Goal: Task Accomplishment & Management: Manage account settings

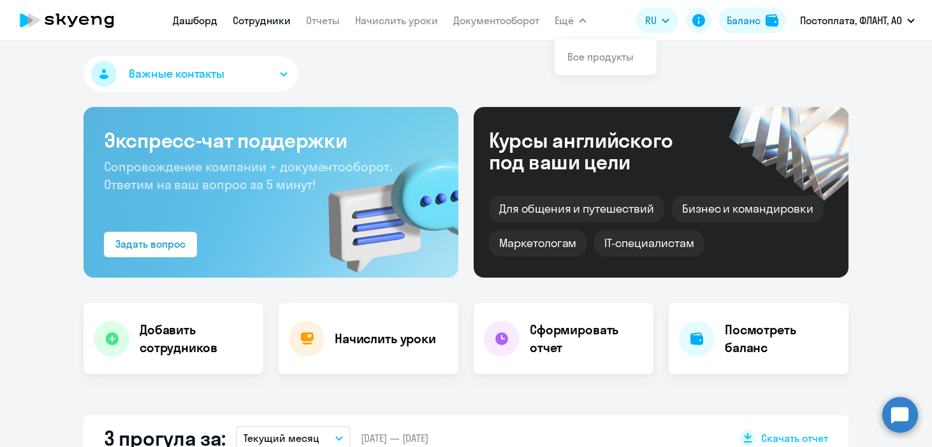
click at [253, 25] on link "Сотрудники" at bounding box center [262, 20] width 58 height 13
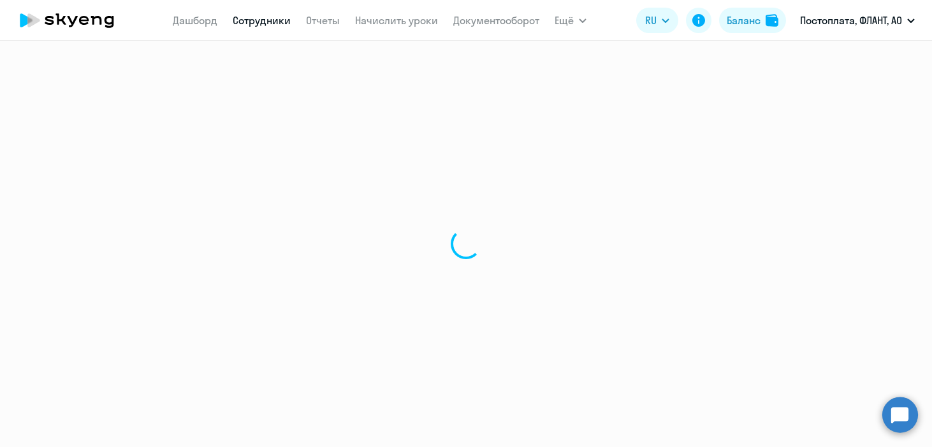
select select "30"
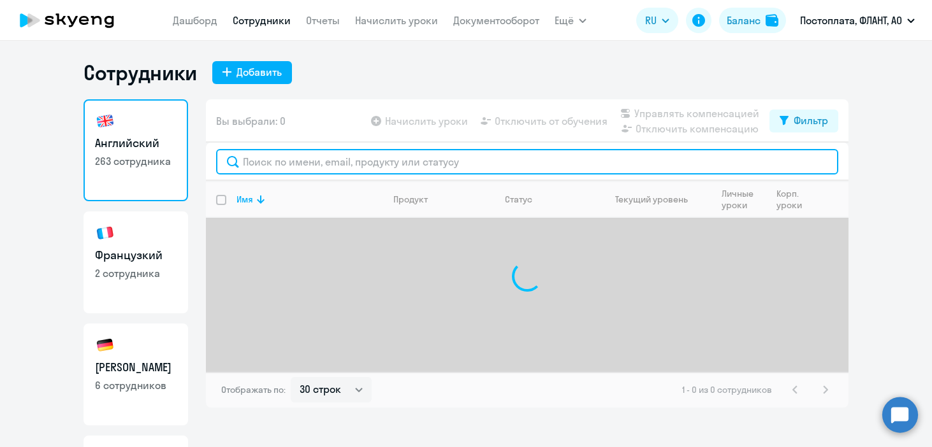
click at [293, 165] on input "text" at bounding box center [527, 161] width 622 height 25
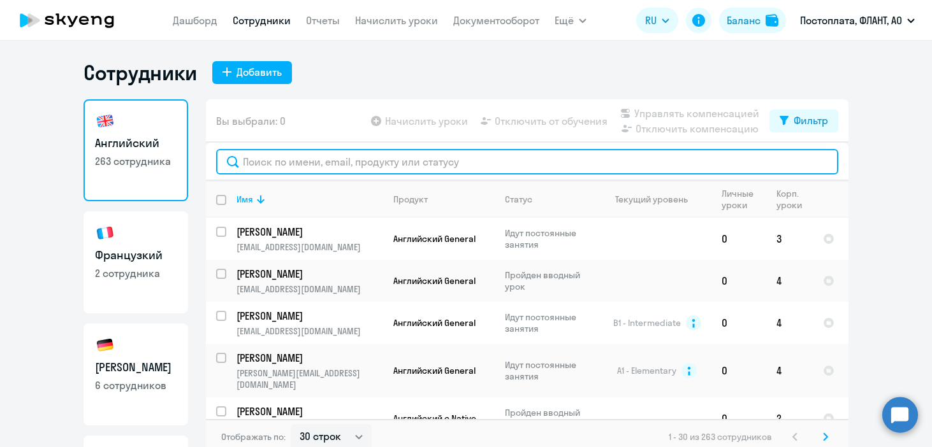
click at [291, 159] on input "text" at bounding box center [527, 161] width 622 height 25
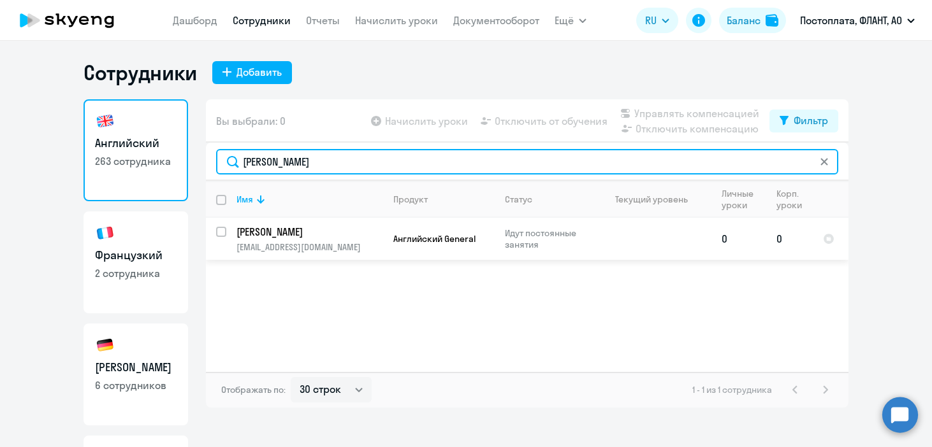
type input "[PERSON_NAME]"
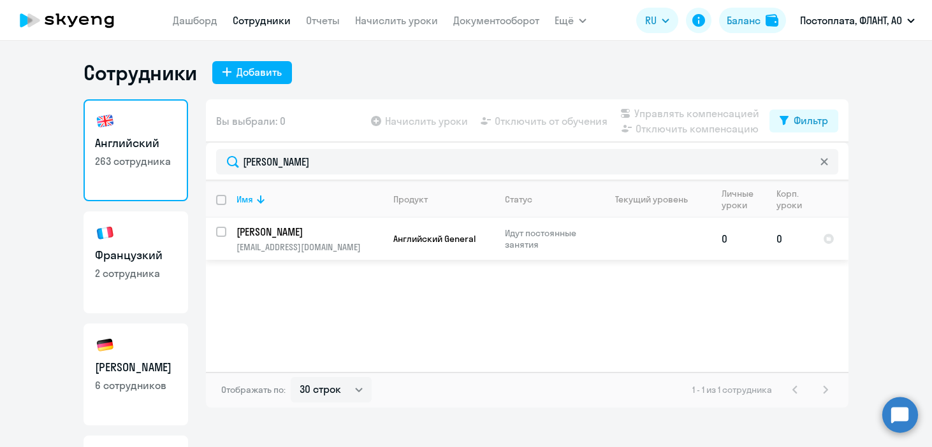
click at [521, 252] on td "Идут постоянные занятия" at bounding box center [544, 239] width 98 height 42
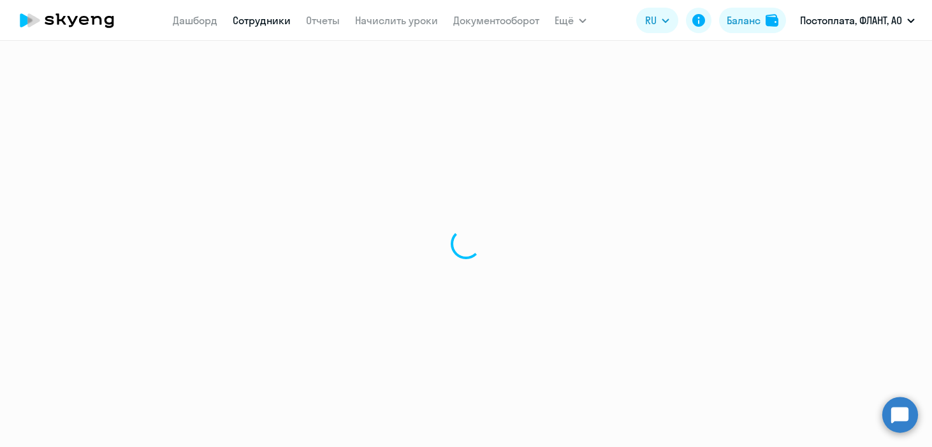
select select "english"
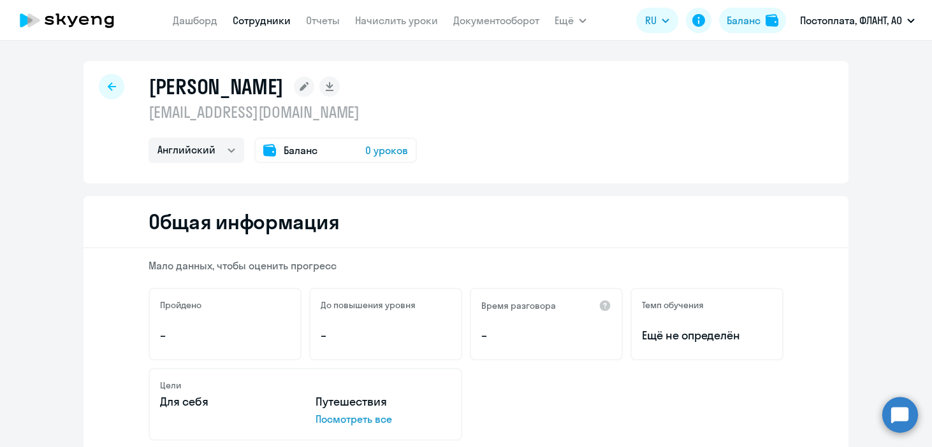
click at [102, 87] on div at bounding box center [111, 86] width 25 height 25
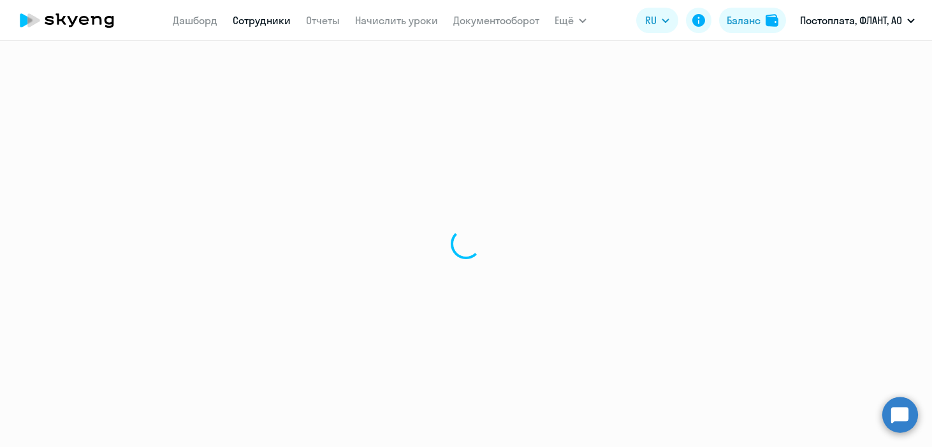
select select "30"
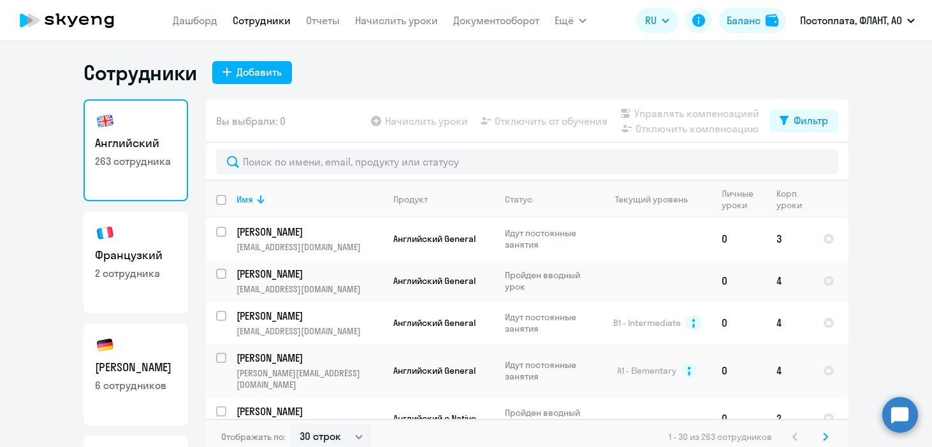
click at [149, 265] on link "Французкий 2 сотрудника" at bounding box center [136, 263] width 105 height 102
select select "30"
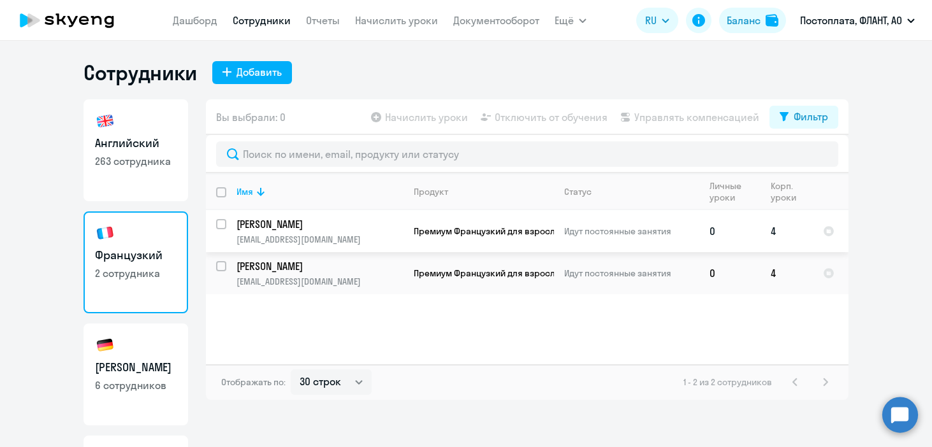
click at [224, 226] on input "select row 38486823" at bounding box center [228, 231] width 25 height 25
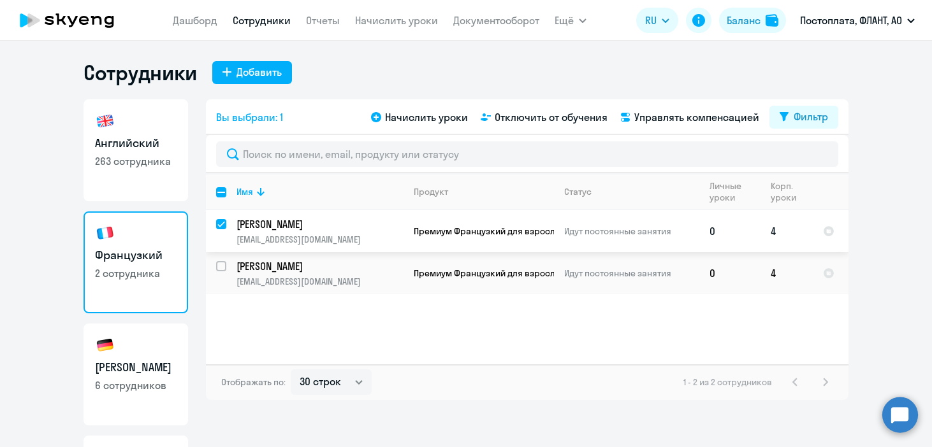
click at [224, 224] on input "deselect row 38486823" at bounding box center [228, 231] width 25 height 25
checkbox input "false"
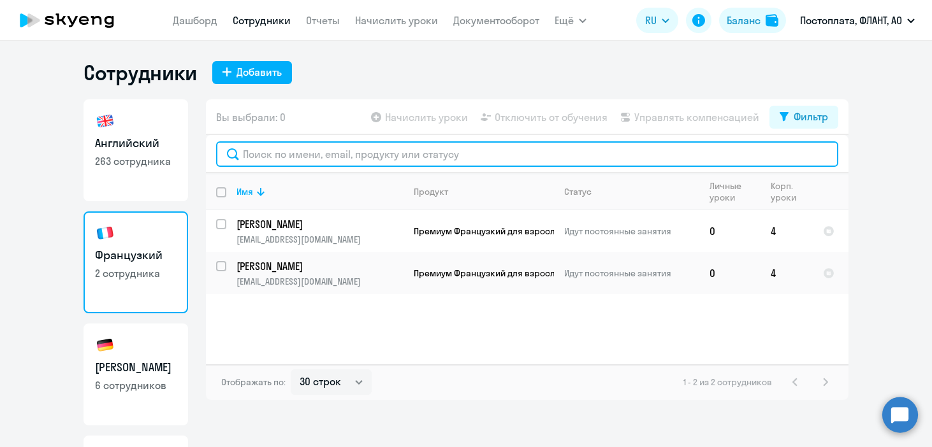
click at [354, 162] on input "text" at bounding box center [527, 154] width 622 height 25
click at [389, 163] on input "text" at bounding box center [527, 154] width 622 height 25
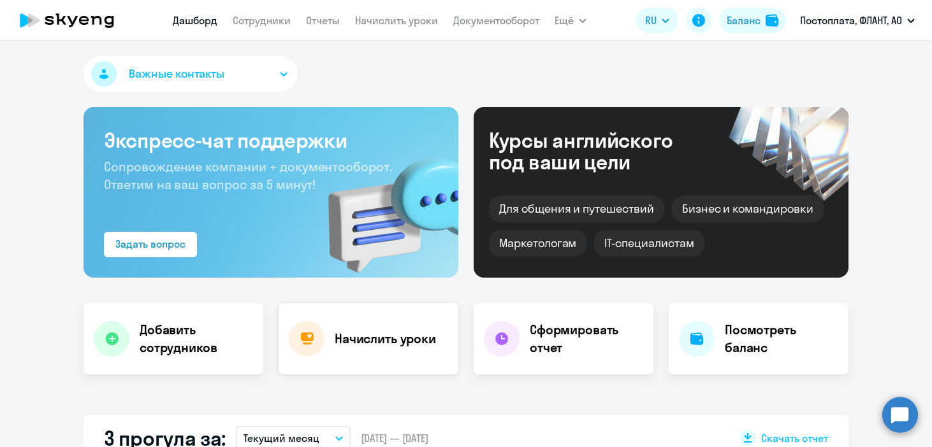
select select "30"
click at [270, 23] on link "Сотрудники" at bounding box center [262, 20] width 58 height 13
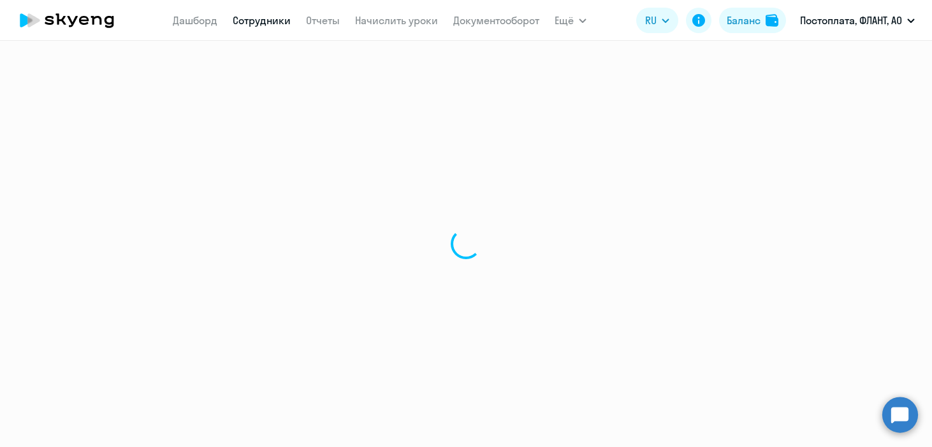
select select "30"
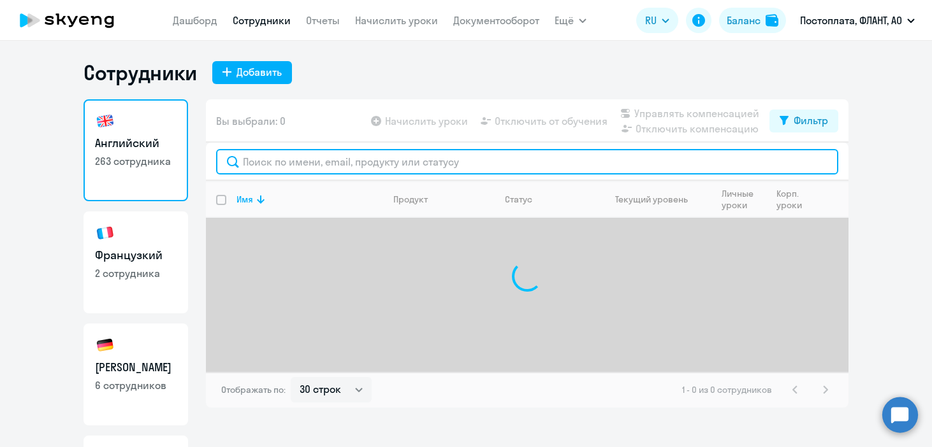
click at [307, 158] on input "text" at bounding box center [527, 161] width 622 height 25
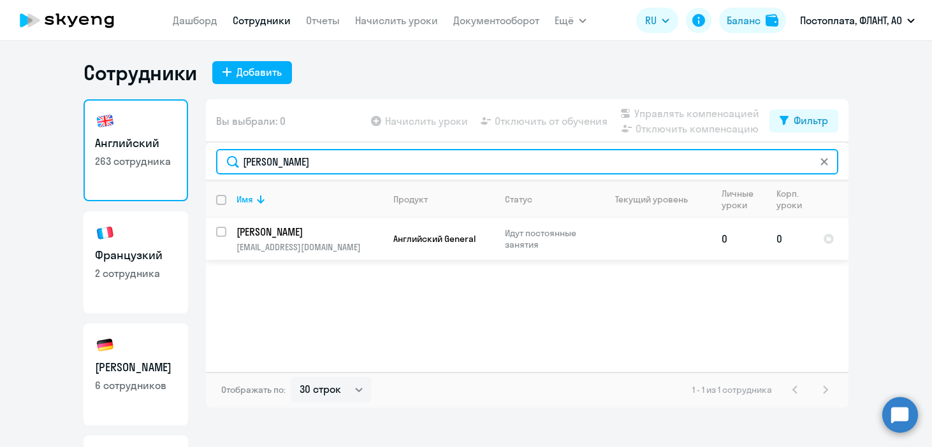
type input "[PERSON_NAME]"
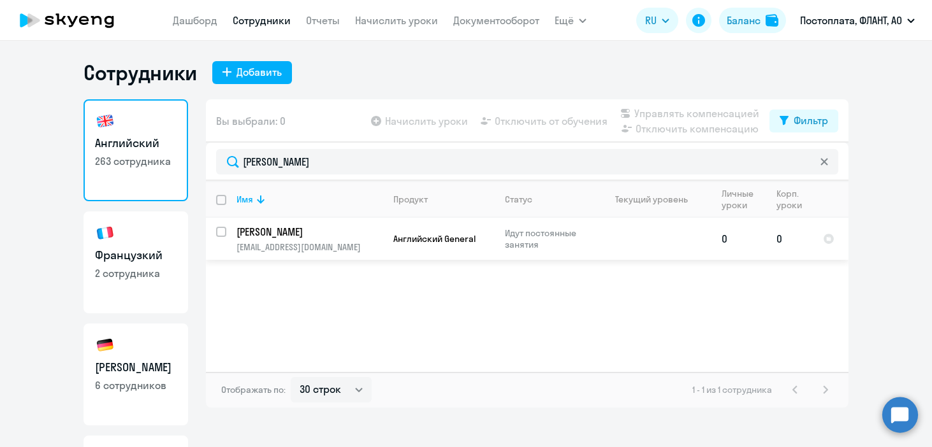
click at [221, 235] on input "select row 38486823" at bounding box center [228, 239] width 25 height 25
checkbox input "true"
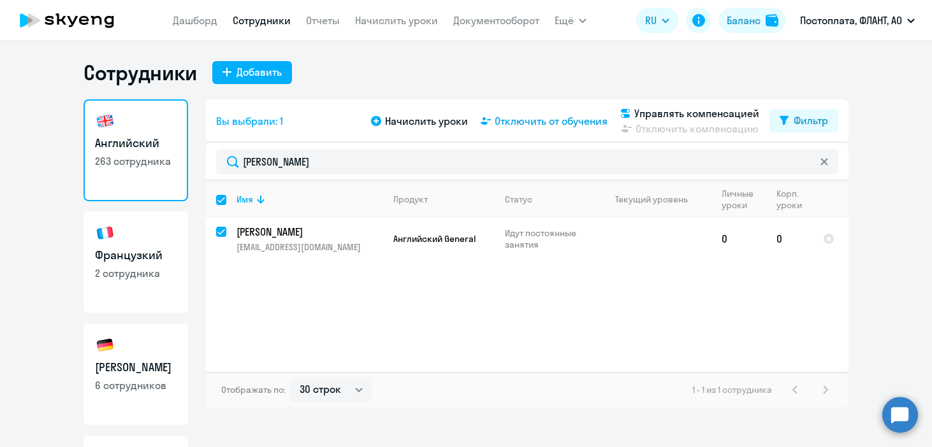
click at [521, 122] on span "Отключить от обучения" at bounding box center [551, 120] width 113 height 15
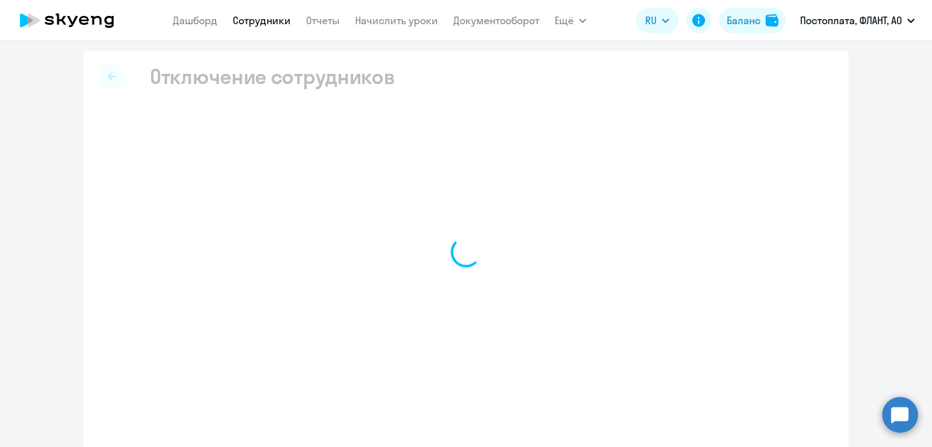
select select "all"
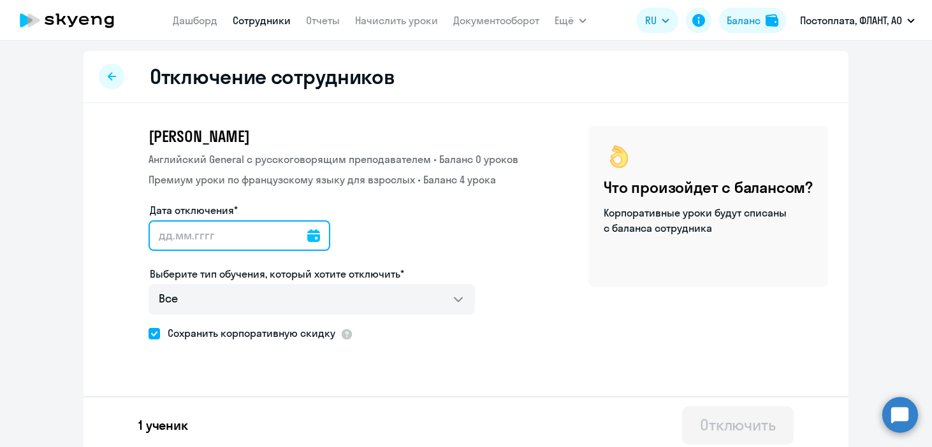
click at [173, 227] on input "Дата отключения*" at bounding box center [240, 236] width 182 height 31
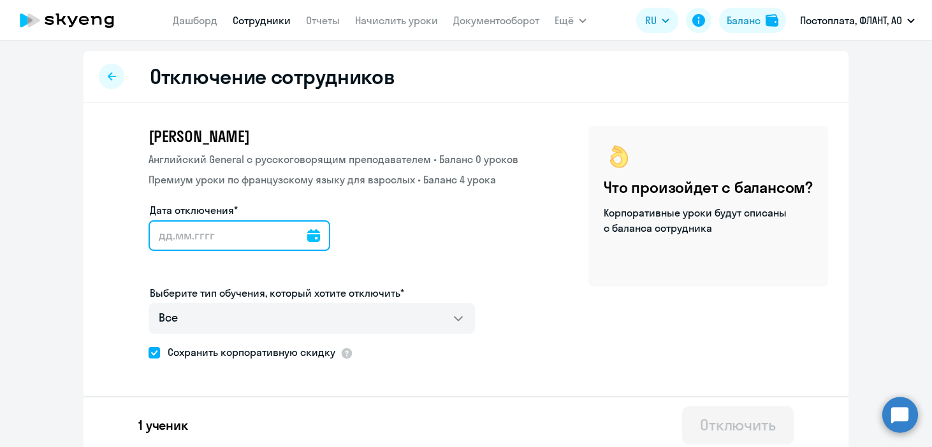
type input "0"
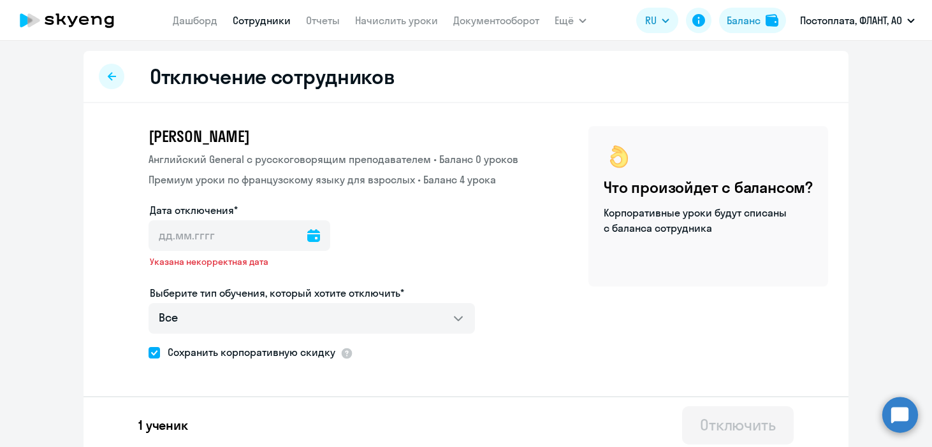
click at [307, 237] on icon at bounding box center [313, 235] width 13 height 13
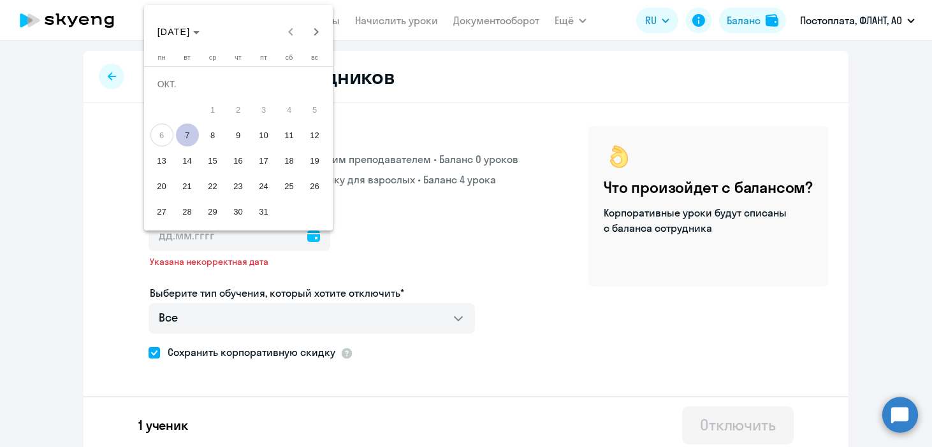
click at [186, 138] on span "7" at bounding box center [187, 135] width 23 height 23
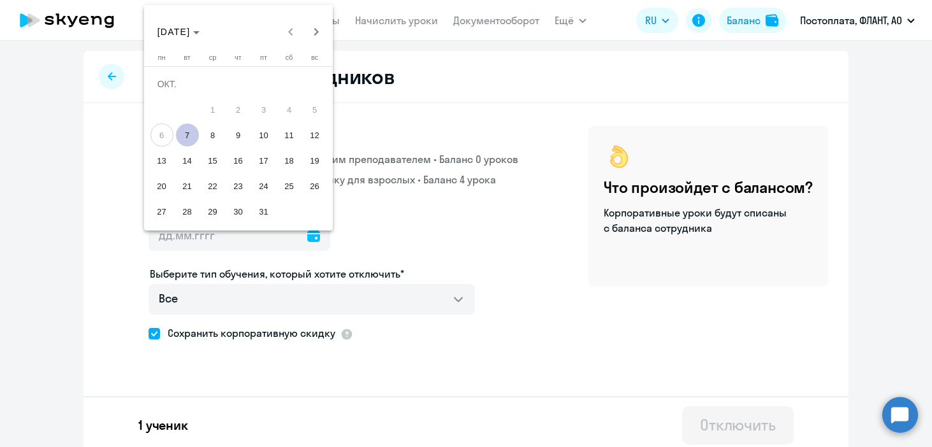
type input "[DATE]"
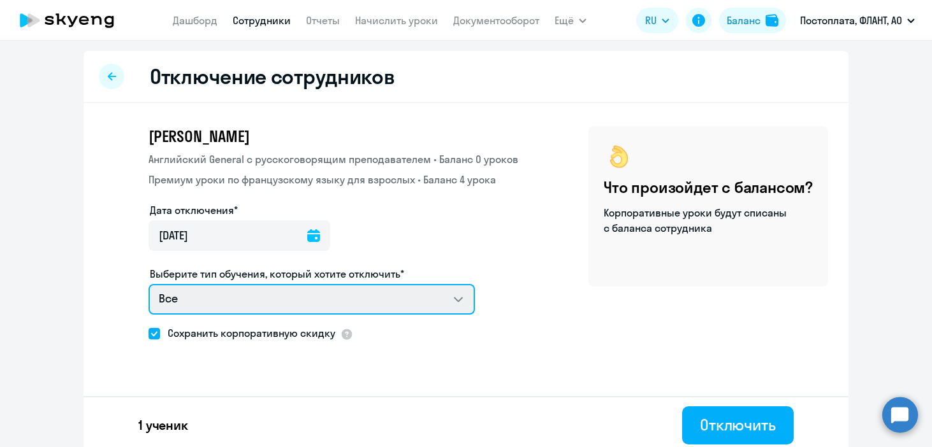
click at [231, 301] on select "Все Английский General с русскоговорящим преподавателем Премиум уроки по францу…" at bounding box center [312, 299] width 326 height 31
click at [149, 284] on select "Все Английский General с русскоговорящим преподавателем Премиум уроки по францу…" at bounding box center [312, 299] width 326 height 31
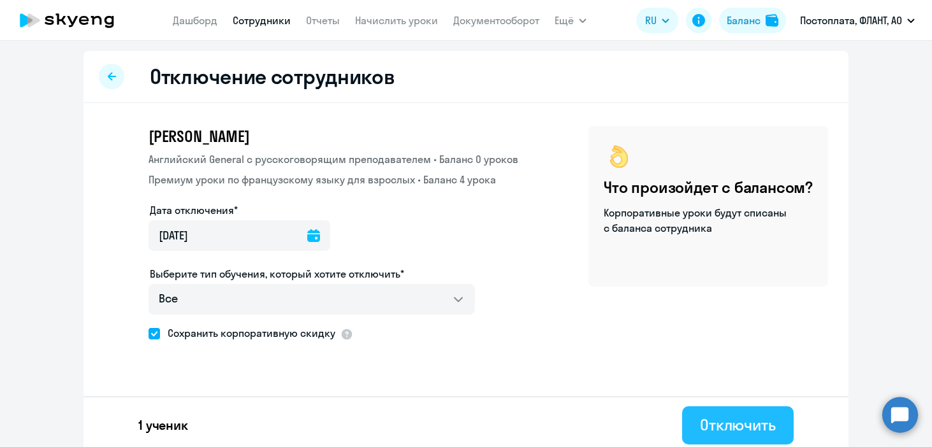
click at [690, 420] on button "Отключить" at bounding box center [738, 426] width 112 height 38
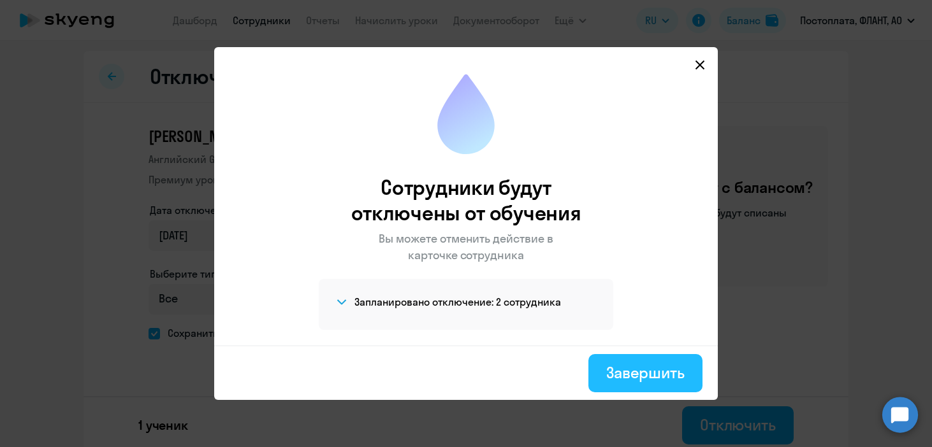
click at [609, 373] on div "Завершить" at bounding box center [645, 373] width 78 height 20
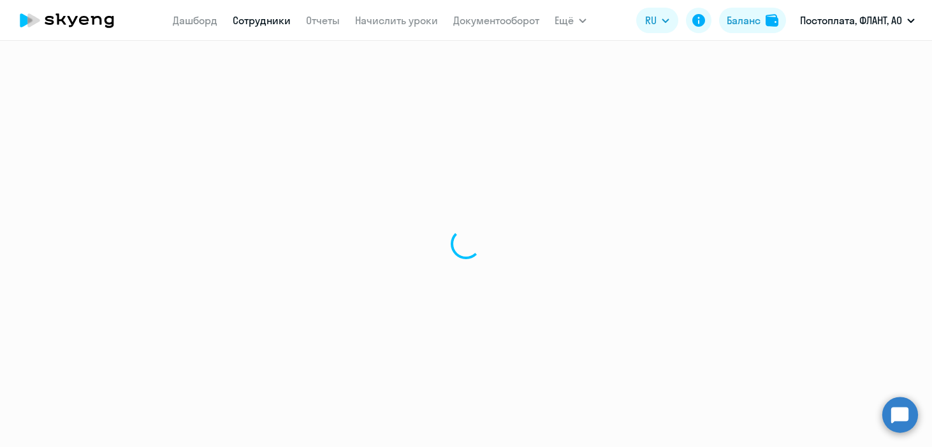
select select "30"
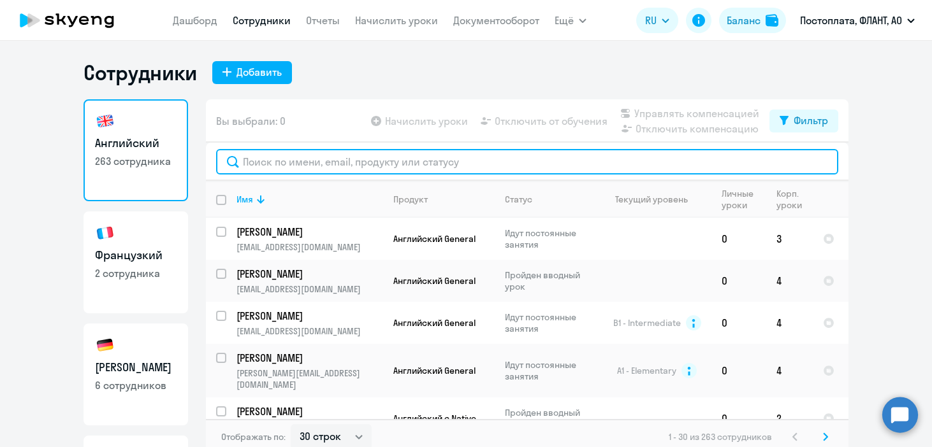
click at [408, 168] on input "text" at bounding box center [527, 161] width 622 height 25
type input "о"
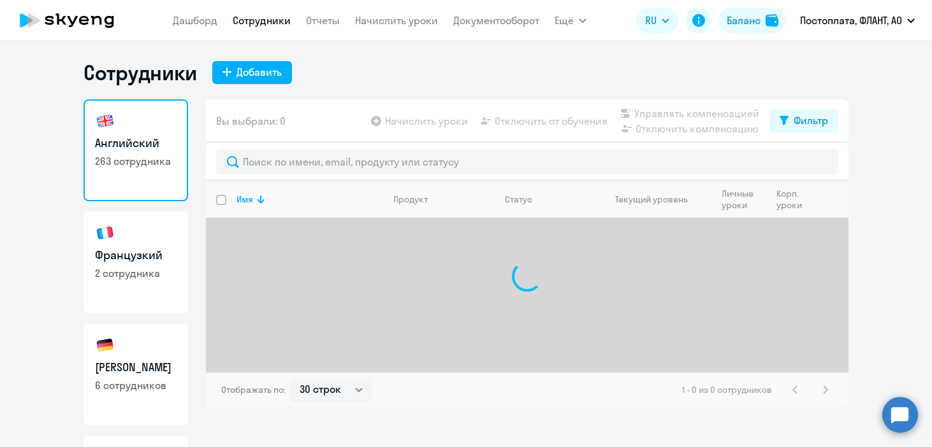
select select "30"
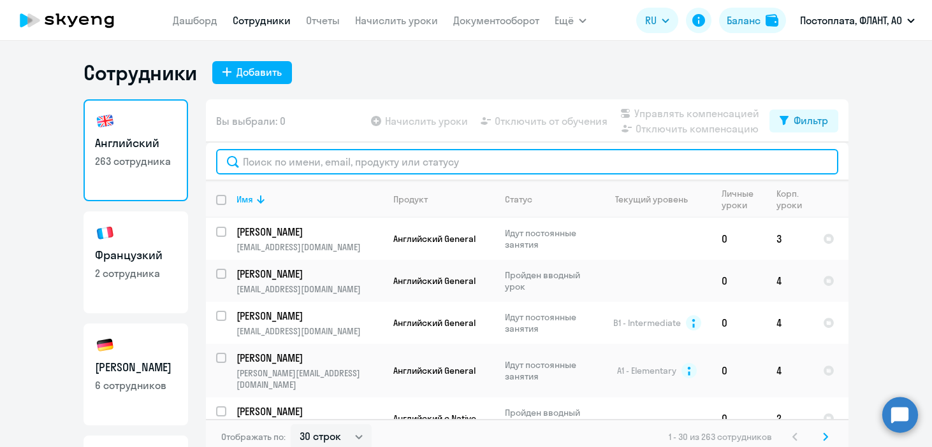
click at [280, 170] on input "text" at bounding box center [527, 161] width 622 height 25
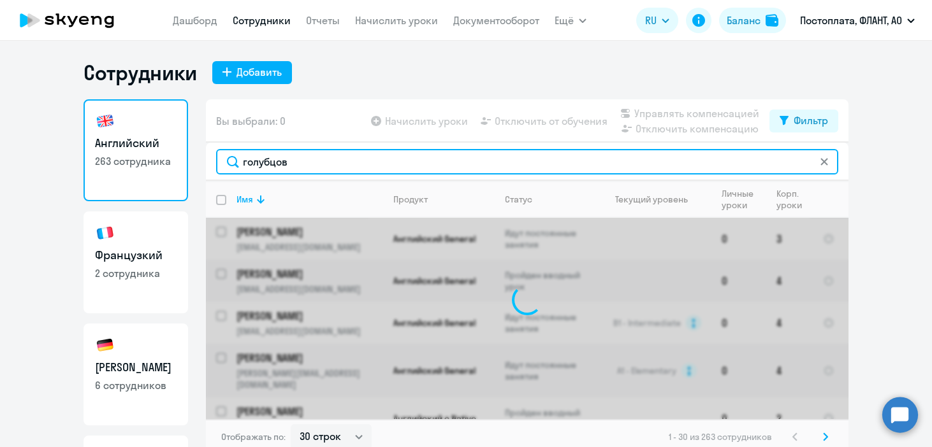
type input "[PERSON_NAME]"
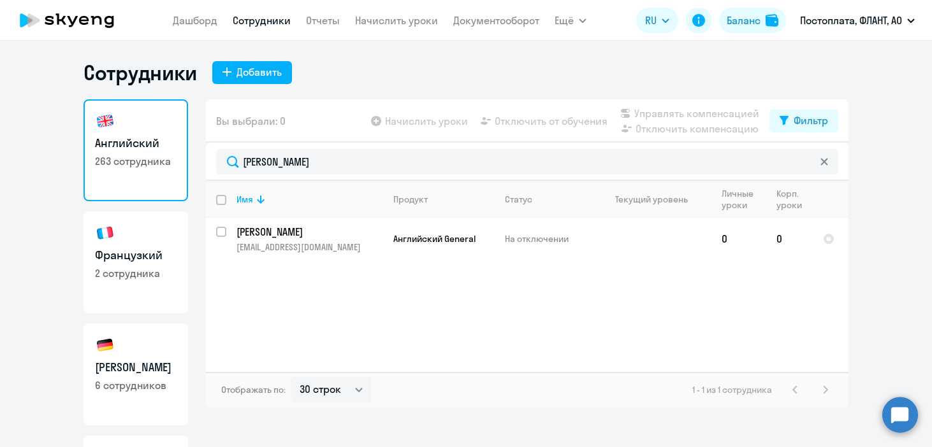
click at [168, 271] on p "2 сотрудника" at bounding box center [136, 273] width 82 height 14
select select "30"
